Goal: Find specific page/section

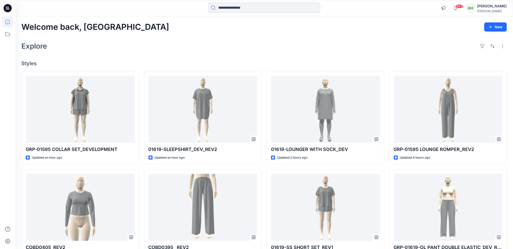
click at [258, 6] on input at bounding box center [264, 8] width 112 height 10
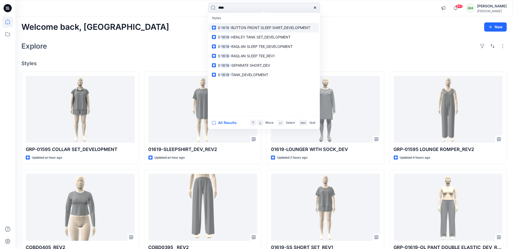
type input "****"
click at [253, 28] on span "-BUTTON FRONT SLEEP SHIRT_DEVELOPMENT" at bounding box center [270, 27] width 80 height 4
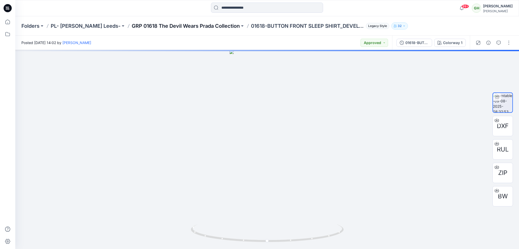
click at [135, 25] on p "GRP 01618 The Devil Wears Prada Collection" at bounding box center [186, 25] width 108 height 7
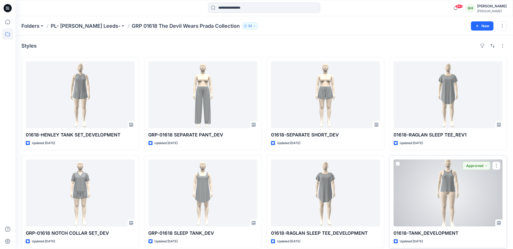
click at [451, 187] on div at bounding box center [448, 193] width 109 height 67
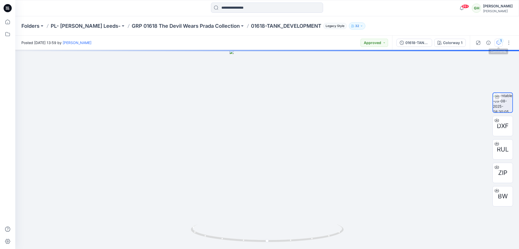
click at [502, 39] on div "1" at bounding box center [500, 40] width 5 height 5
